Goal: Transaction & Acquisition: Book appointment/travel/reservation

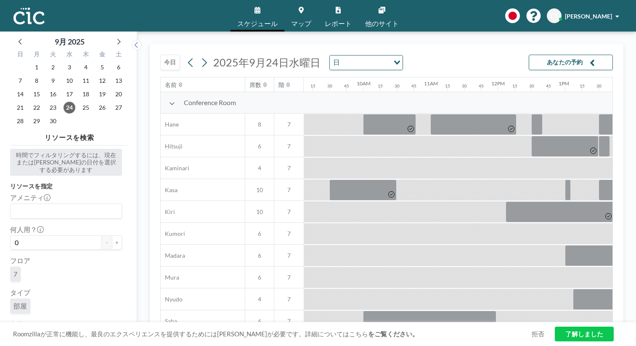
scroll to position [0, 615]
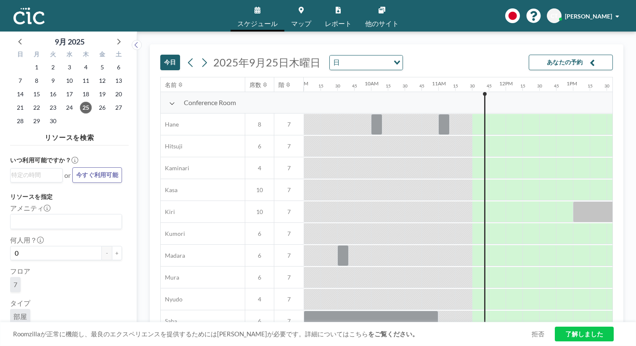
scroll to position [0, 615]
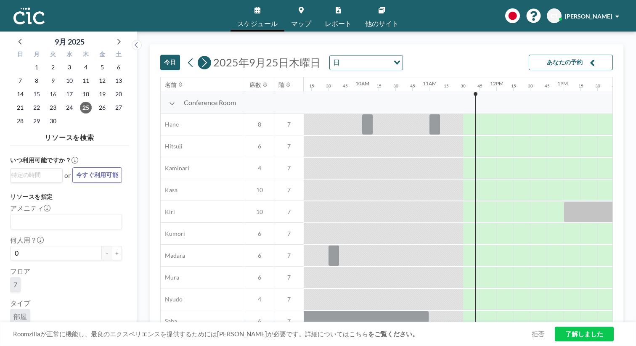
click at [200, 56] on icon at bounding box center [204, 62] width 8 height 13
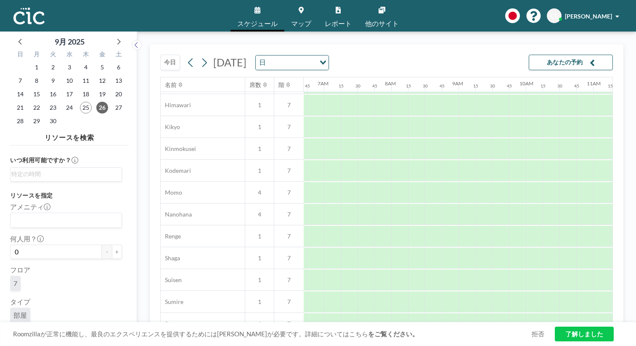
scroll to position [393, 451]
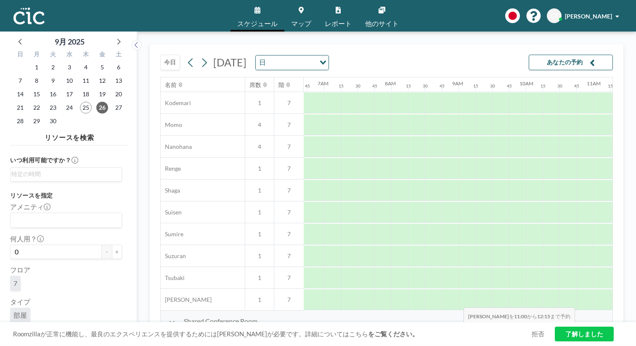
drag, startPoint x: 400, startPoint y: 317, endPoint x: 461, endPoint y: 317, distance: 61.0
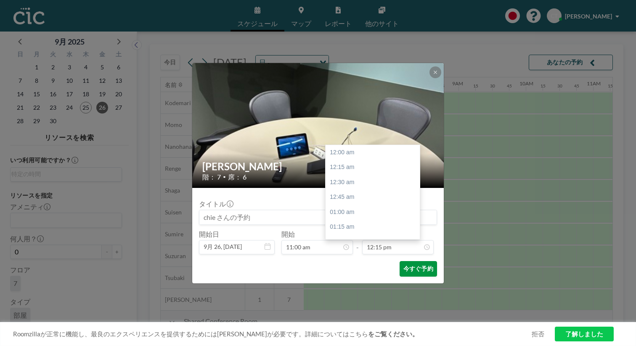
scroll to position [658, 0]
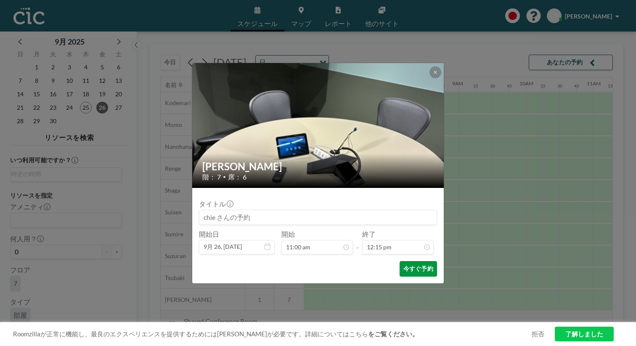
click at [400, 261] on button "今すぐ予約" at bounding box center [418, 269] width 37 height 16
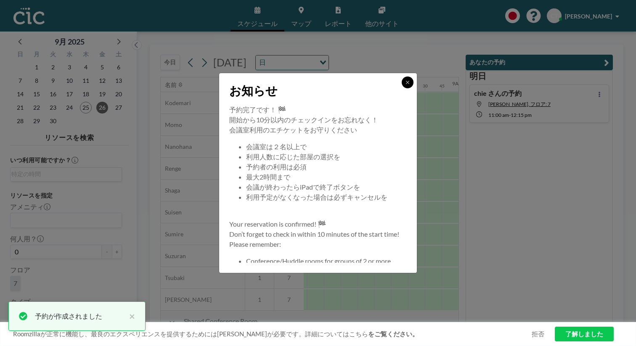
click at [402, 88] on button at bounding box center [408, 83] width 12 height 12
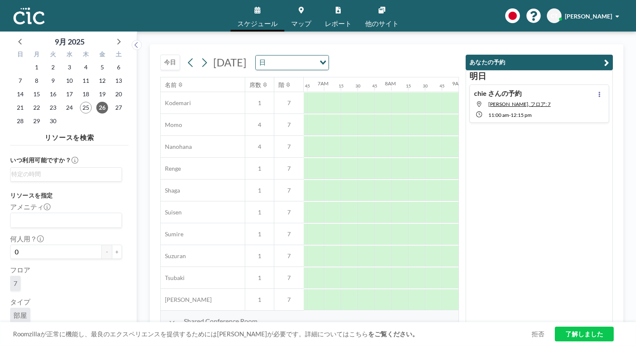
click at [160, 55] on button "今日" at bounding box center [170, 63] width 20 height 16
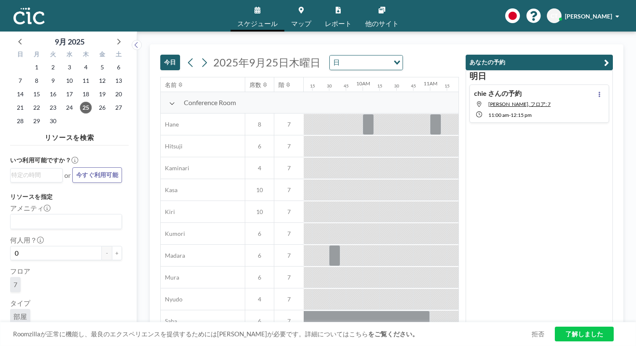
scroll to position [0, 615]
click at [609, 58] on icon "button" at bounding box center [606, 63] width 5 height 10
